Goal: Task Accomplishment & Management: Use online tool/utility

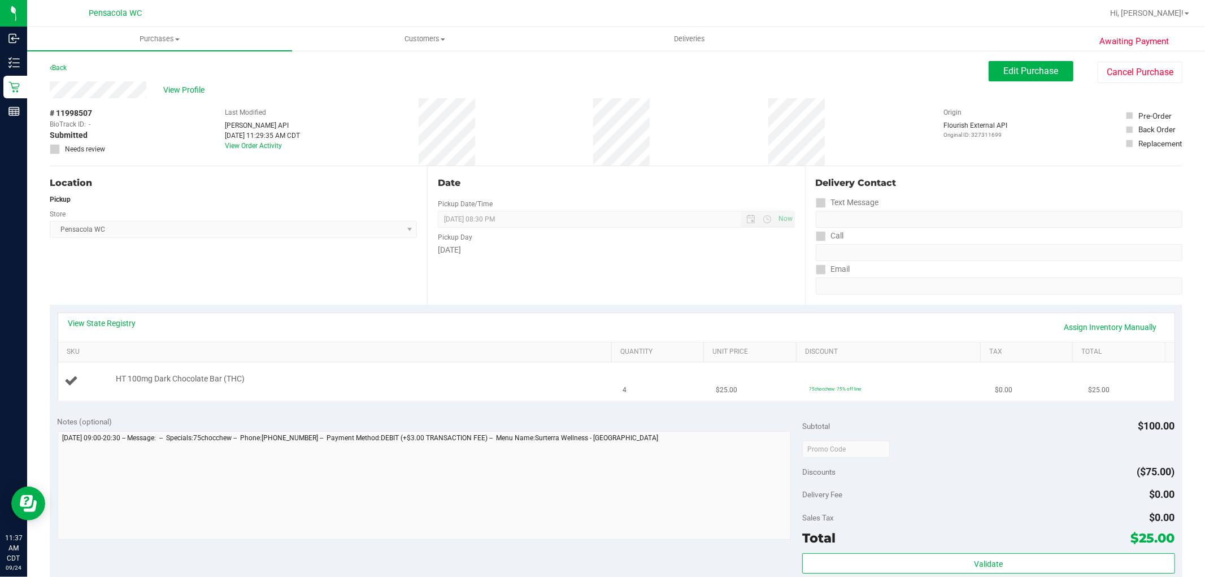
click at [338, 381] on div "HT 100mg Dark Chocolate Bar (THC)" at bounding box center [358, 378] width 496 height 11
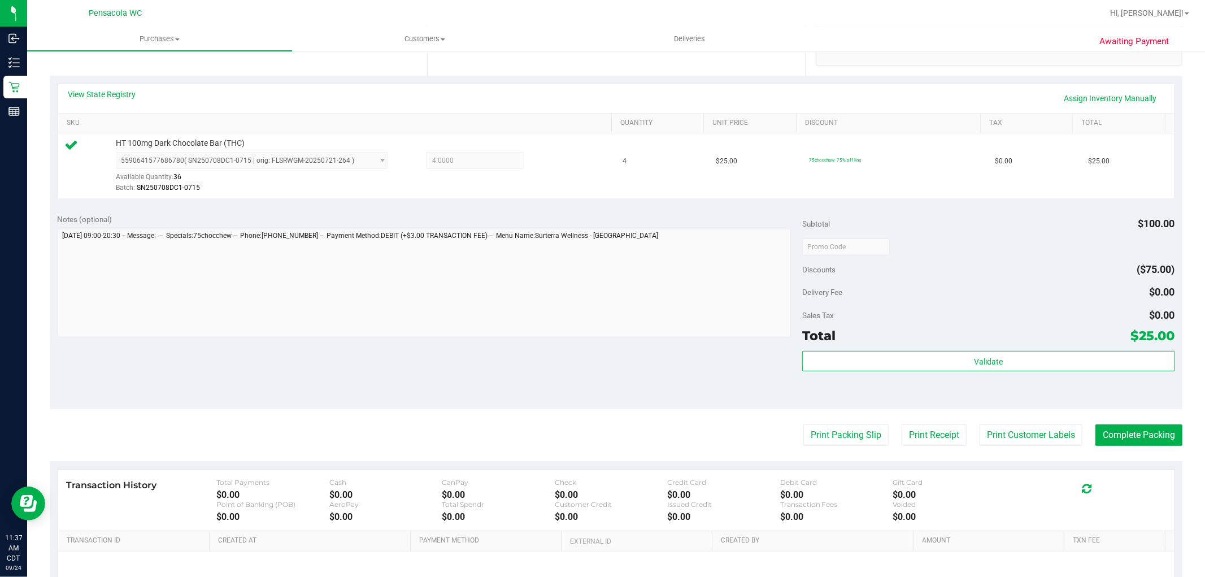
scroll to position [236, 0]
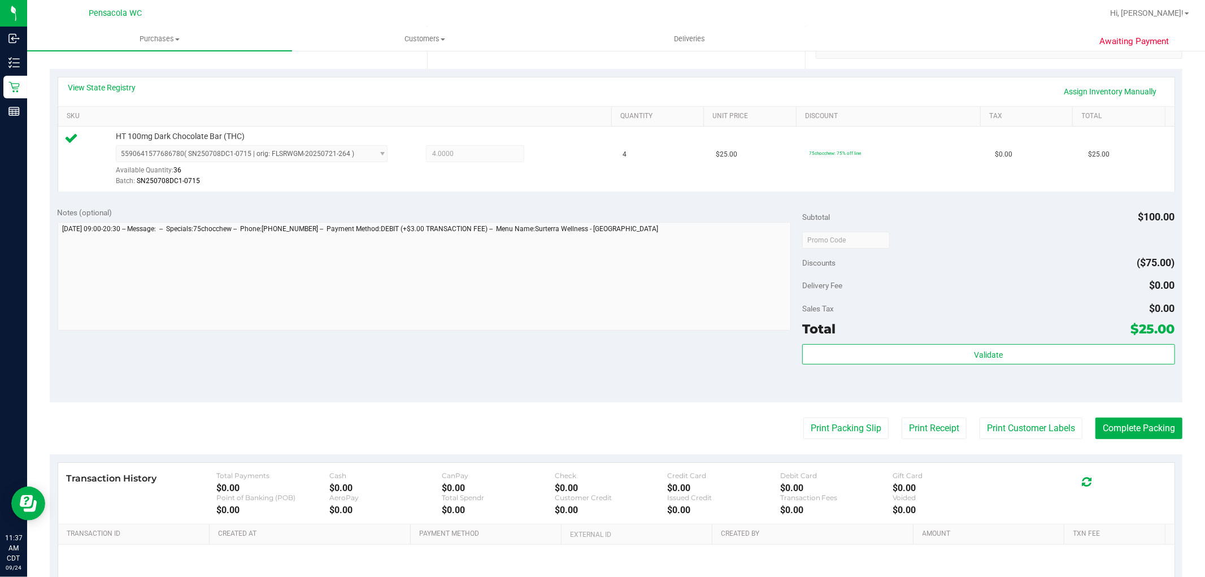
click at [898, 385] on div "Validate" at bounding box center [988, 369] width 372 height 51
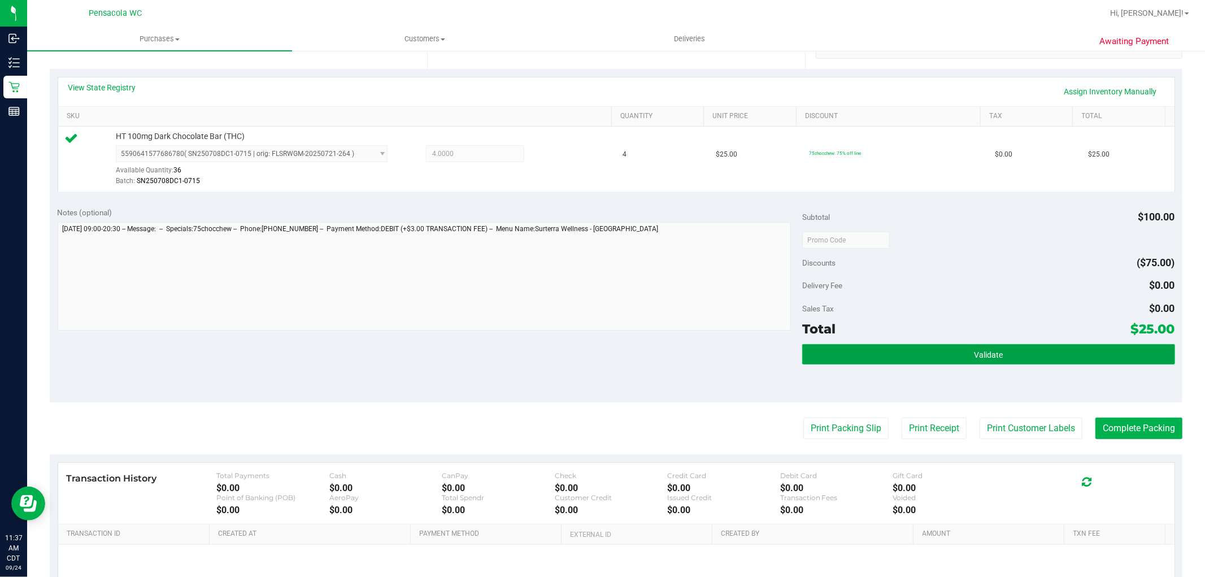
click at [946, 362] on button "Validate" at bounding box center [988, 354] width 372 height 20
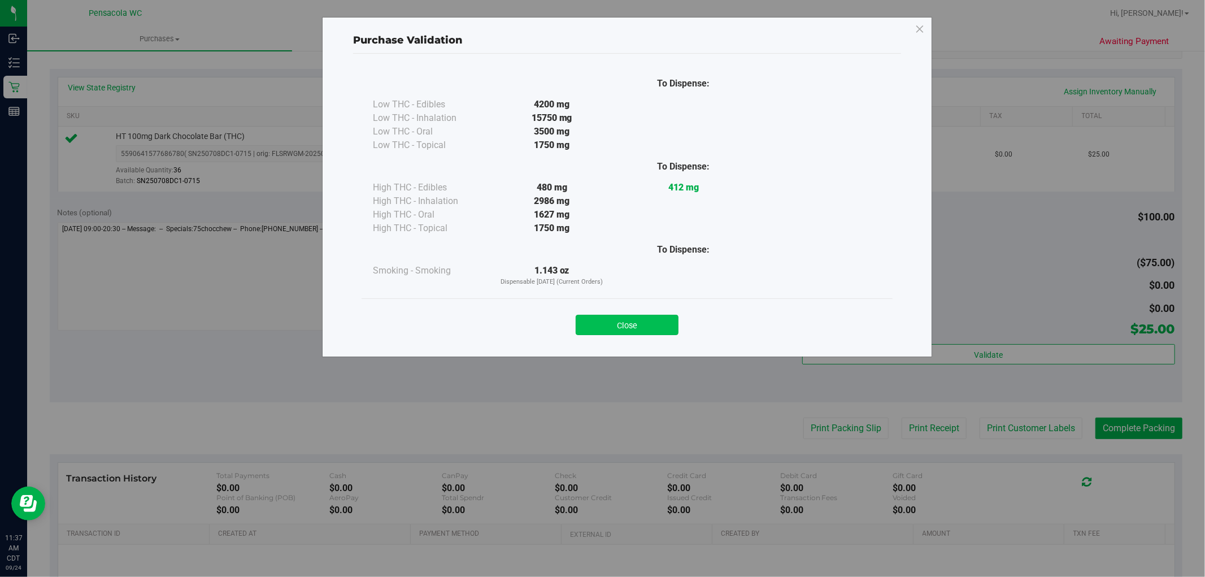
click at [637, 325] on button "Close" at bounding box center [627, 325] width 103 height 20
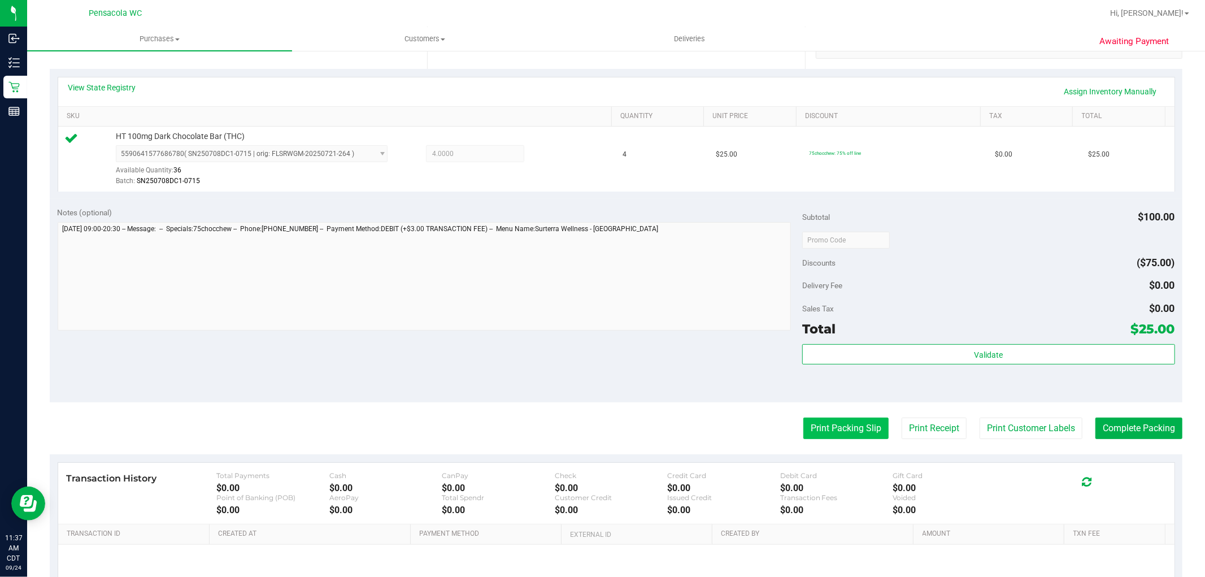
click at [856, 429] on button "Print Packing Slip" at bounding box center [845, 427] width 85 height 21
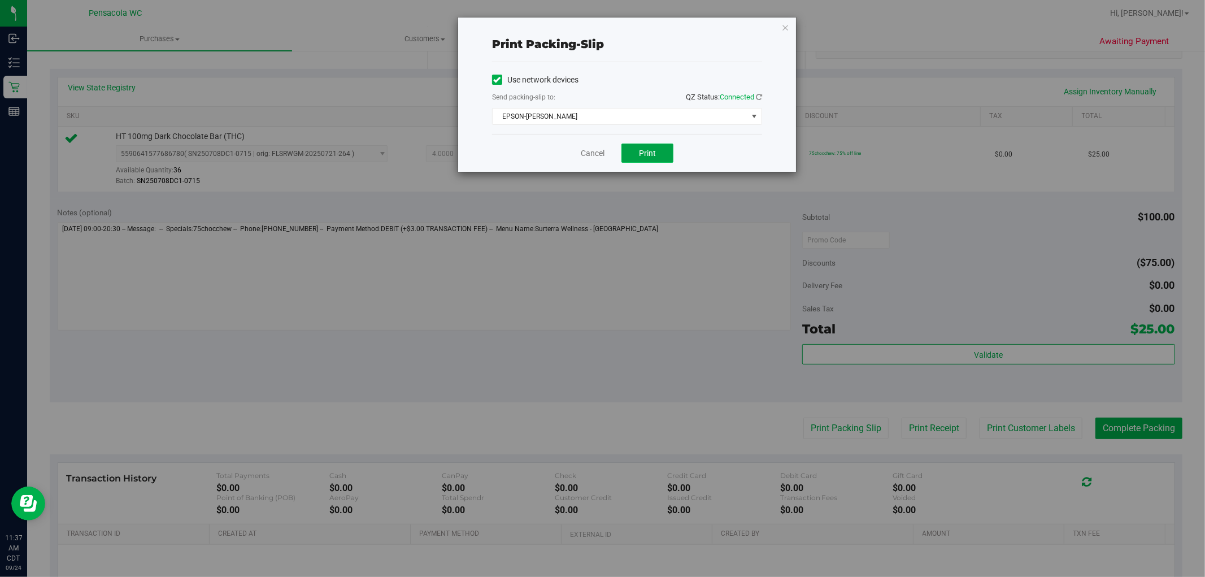
click at [659, 162] on button "Print" at bounding box center [647, 152] width 52 height 19
click at [583, 153] on link "Cancel" at bounding box center [593, 153] width 24 height 12
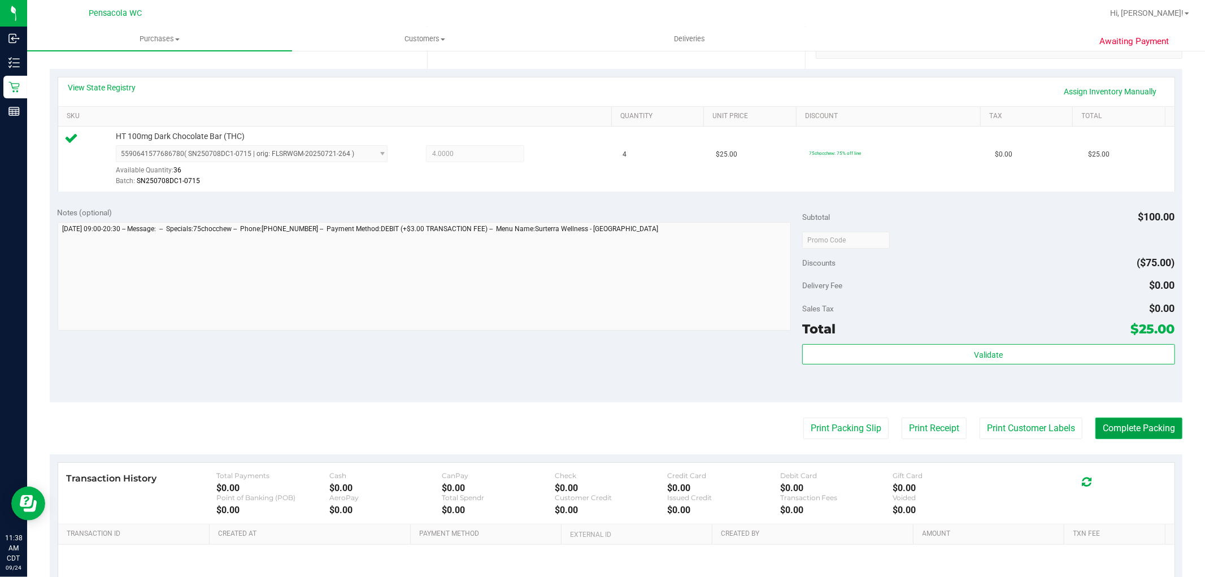
click at [1130, 419] on button "Complete Packing" at bounding box center [1138, 427] width 87 height 21
